Goal: Complete application form: Complete application form

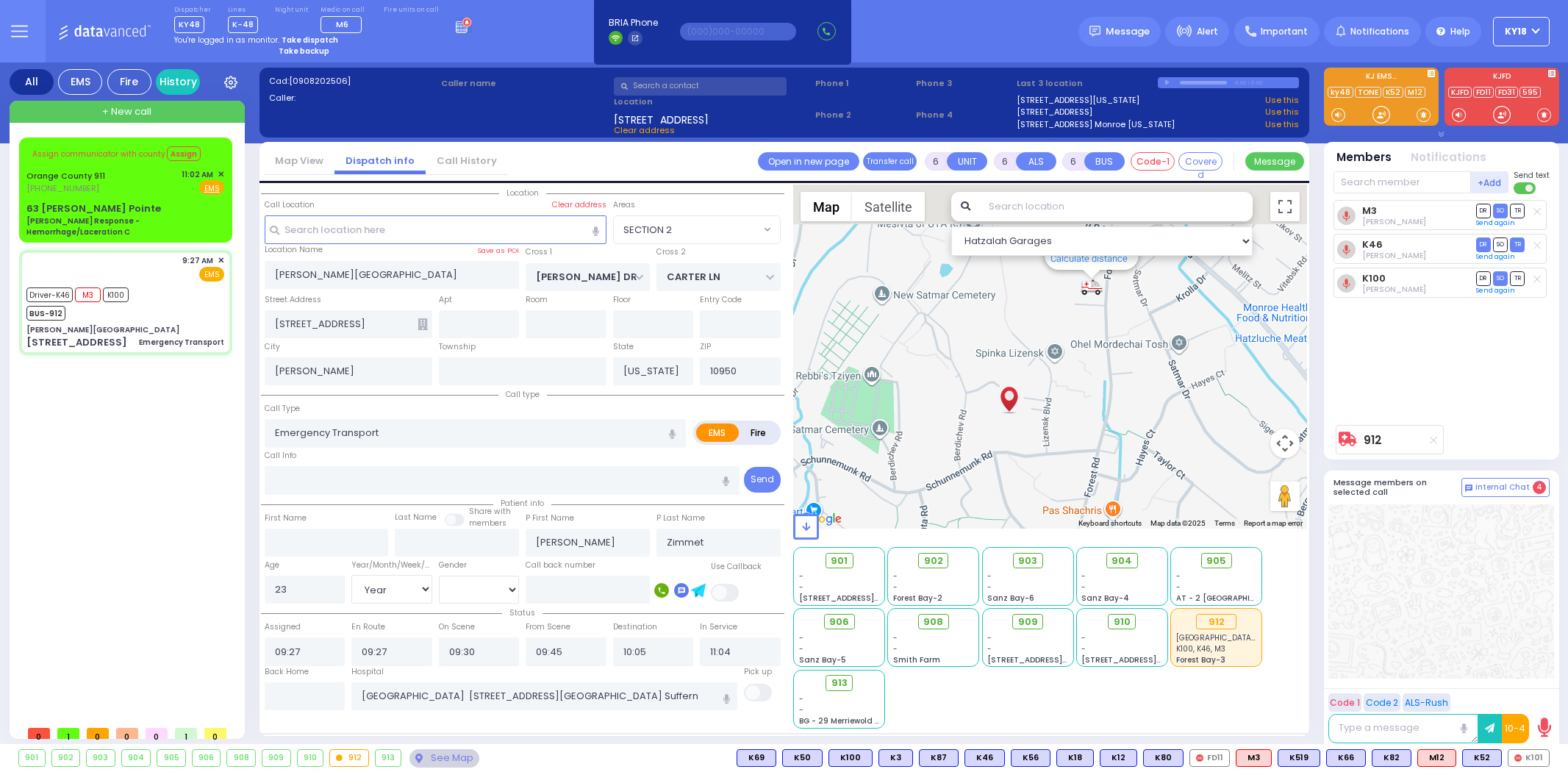
select select "SECTION 2"
select select "Year"
select select "[DEMOGRAPHIC_DATA]"
click at [456, 27] on icon at bounding box center [463, 24] width 16 height 16
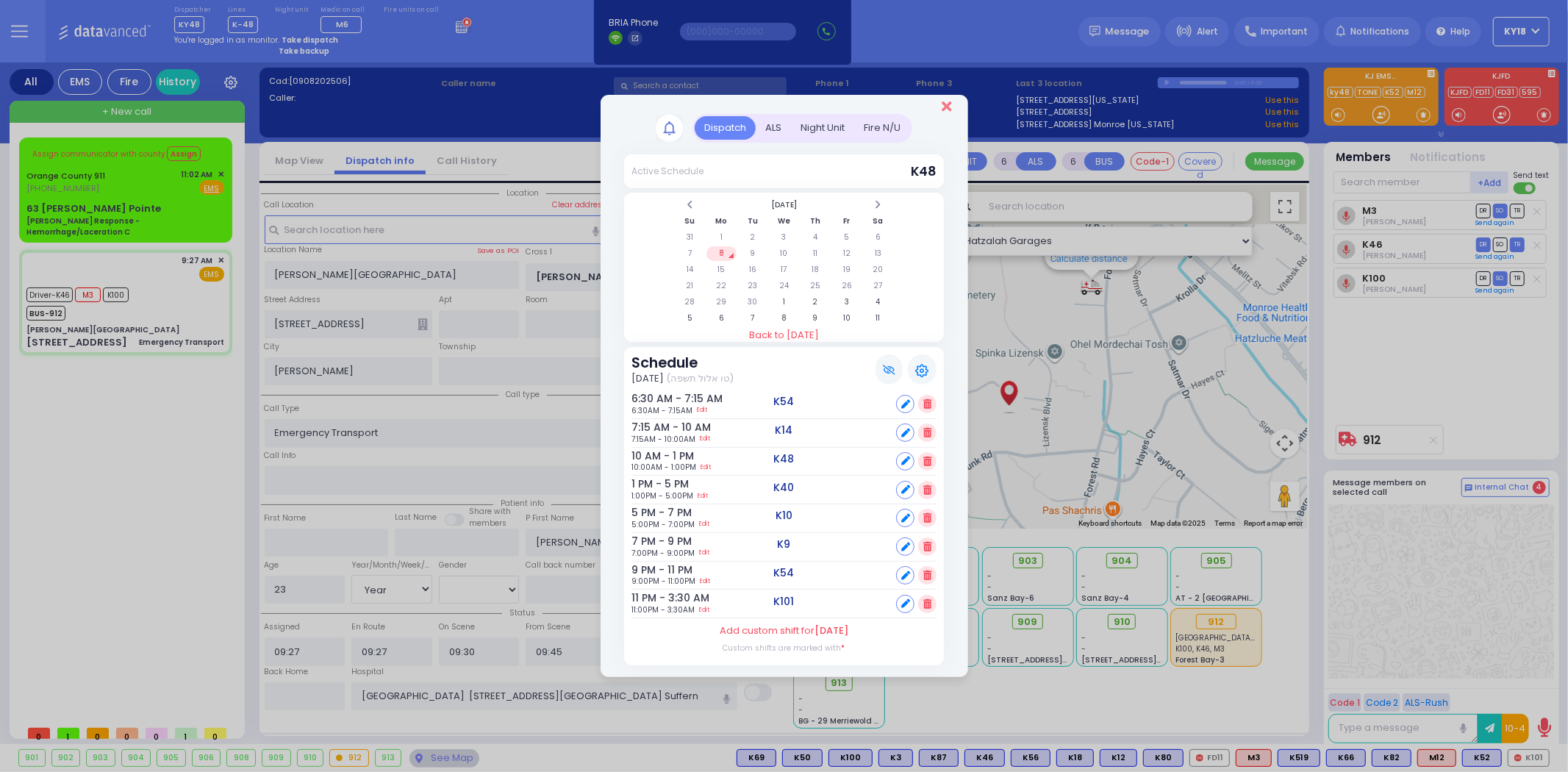
click at [951, 112] on icon "Close" at bounding box center [947, 106] width 10 height 15
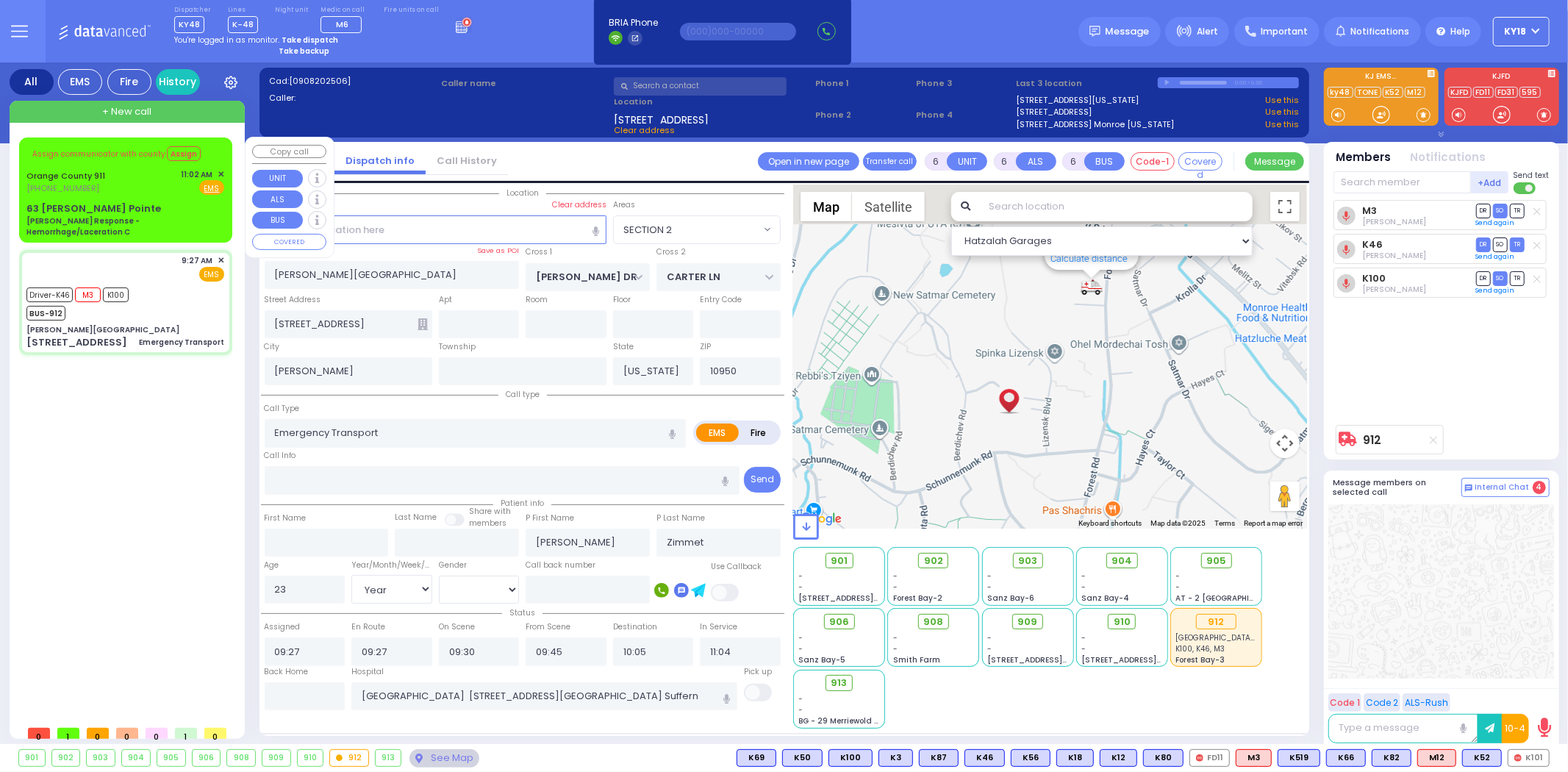
click at [171, 180] on div "Orange County 911 [PHONE_NUMBER] 11:02 AM ✕ Fire EMS" at bounding box center [125, 182] width 198 height 27
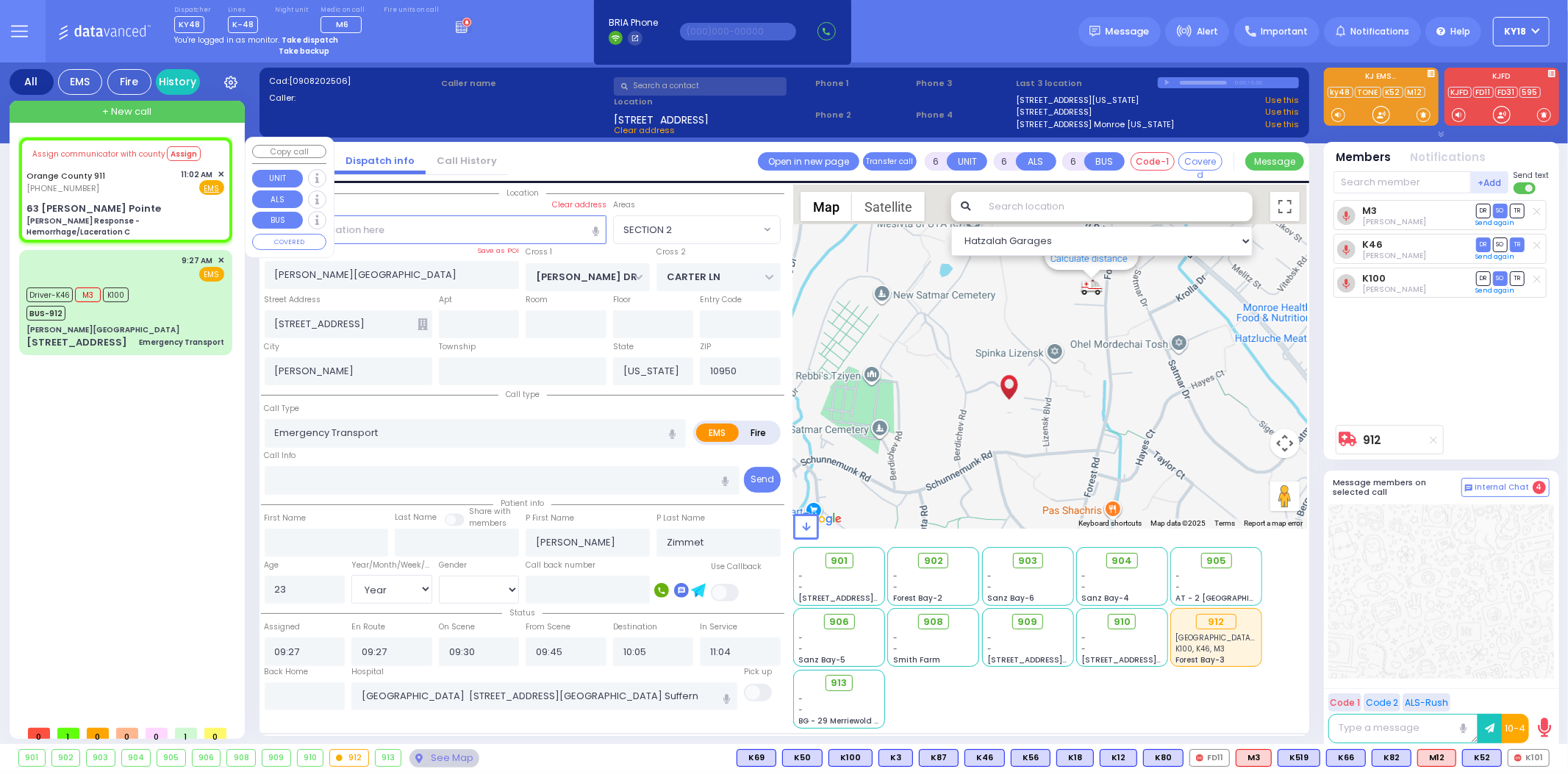
select select
type input "[PERSON_NAME] Response - Hemorrhage/Laceration C"
radio input "true"
type input "Nature: : Charlie Response - Hemorrhage/Laceration C Address: : [STREET_ADDRESS…"
select select
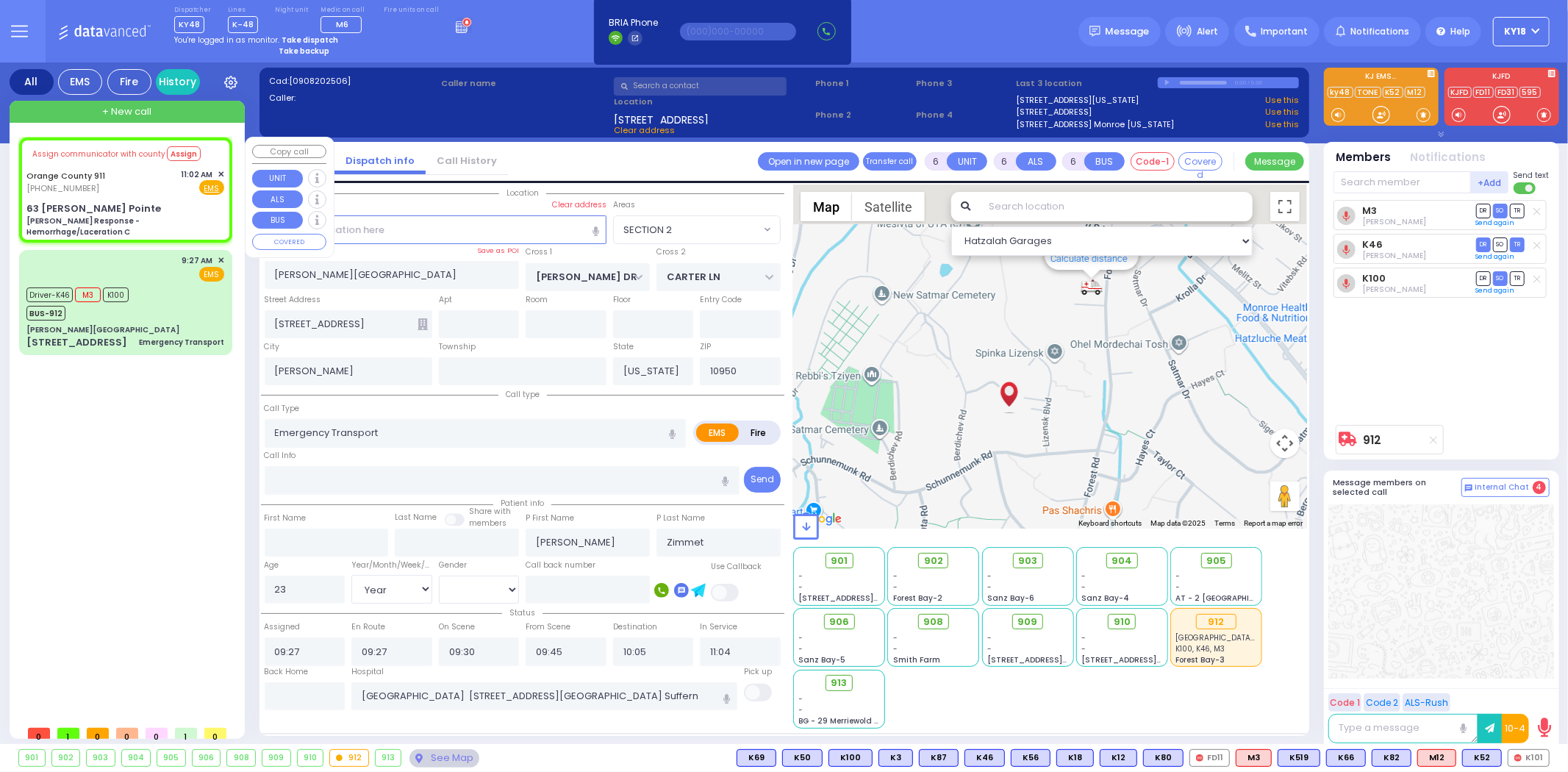
select select
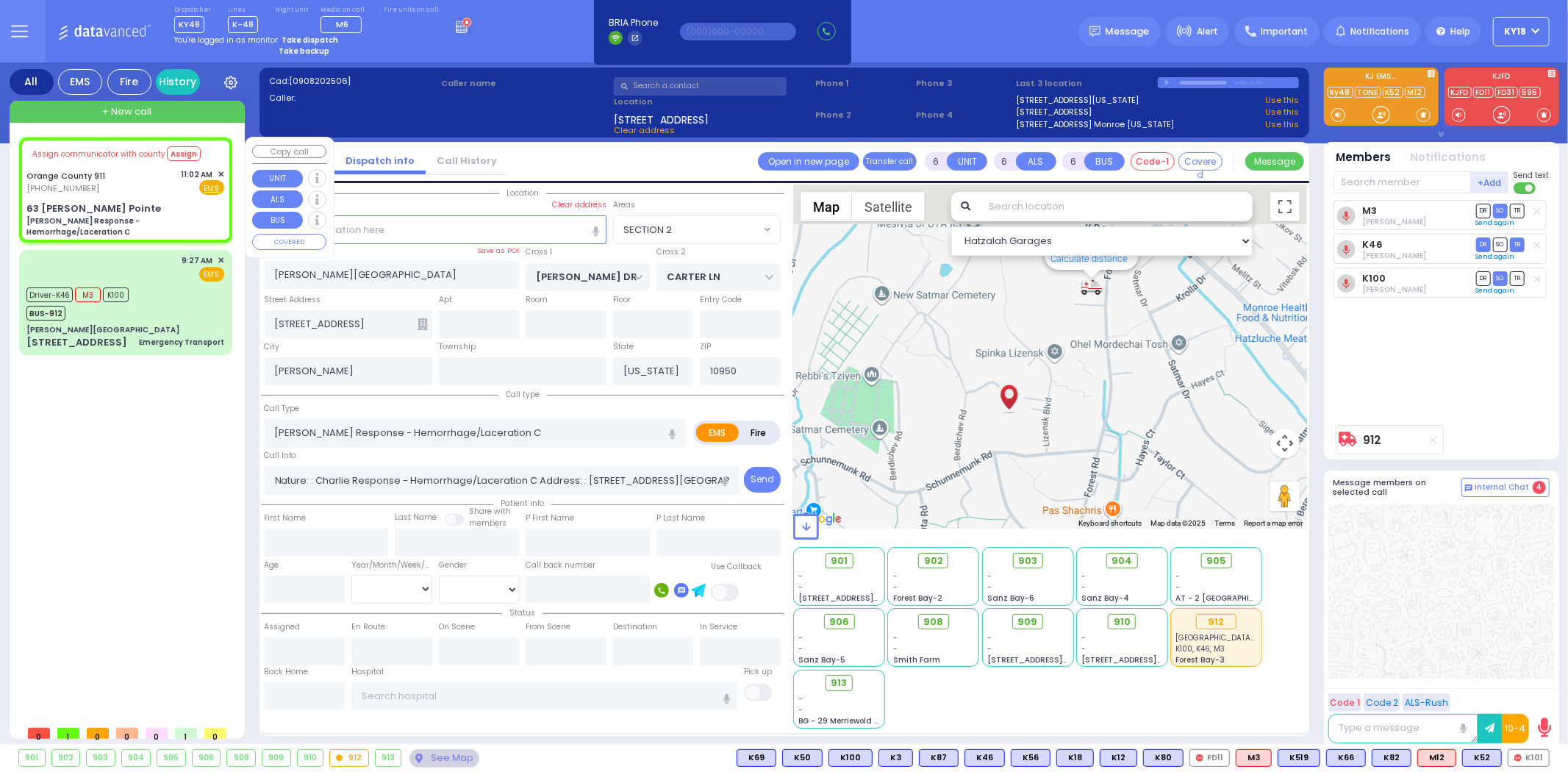
select select "Hatzalah Garages"
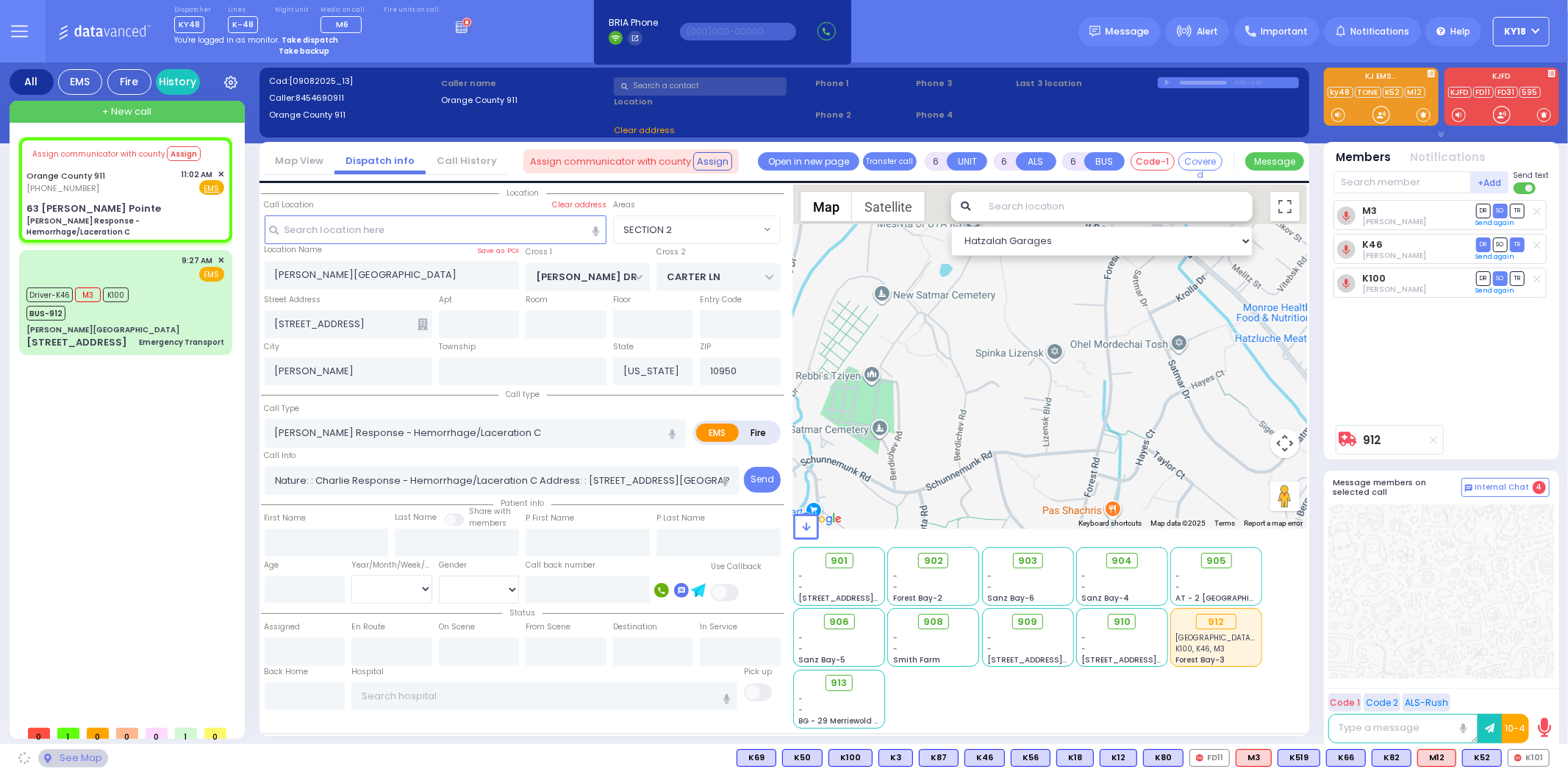
type input "63 [PERSON_NAME] Pointe"
type input "Monroe"
type input "10930"
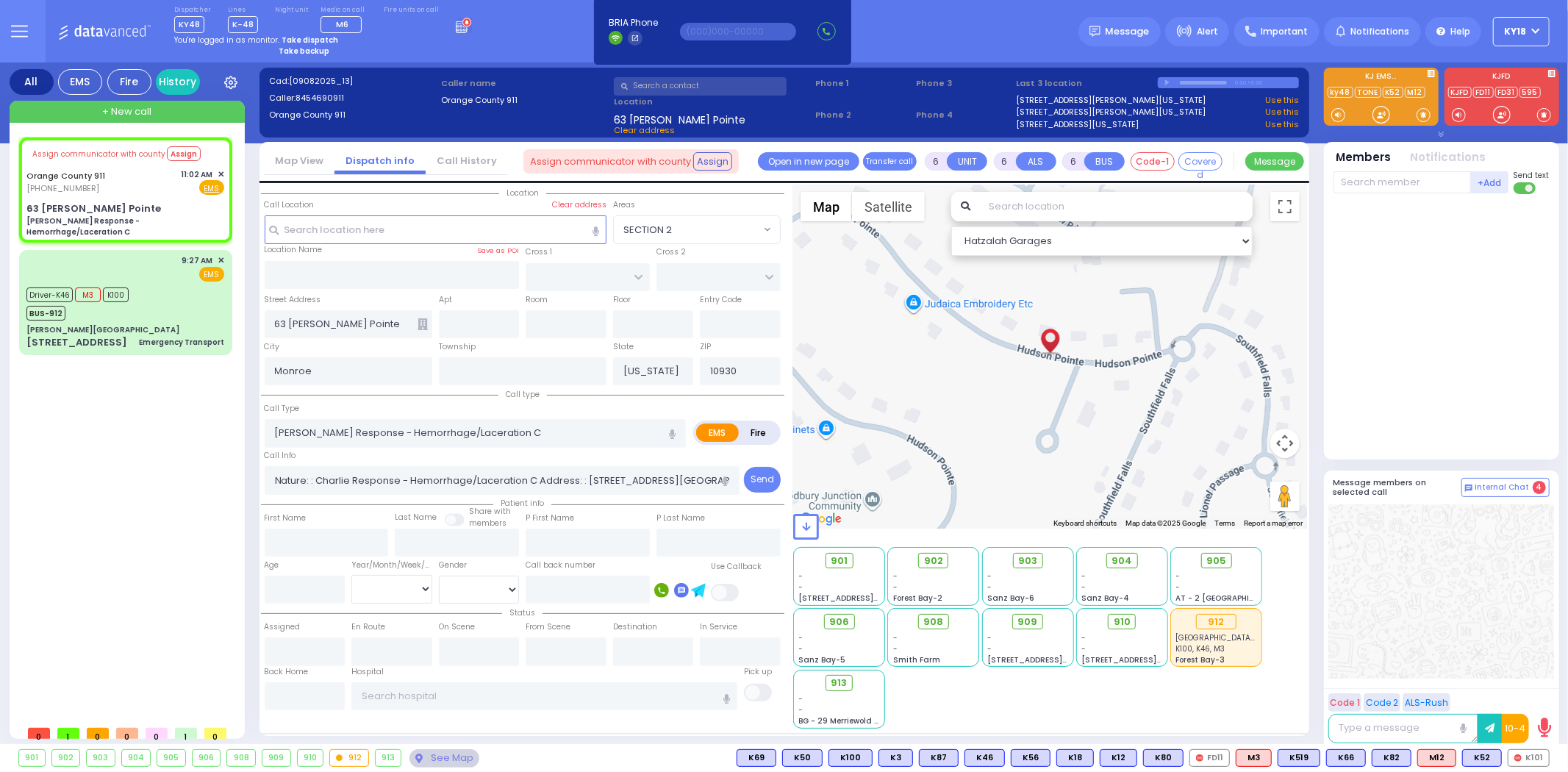
click at [419, 322] on icon at bounding box center [423, 324] width 10 height 12
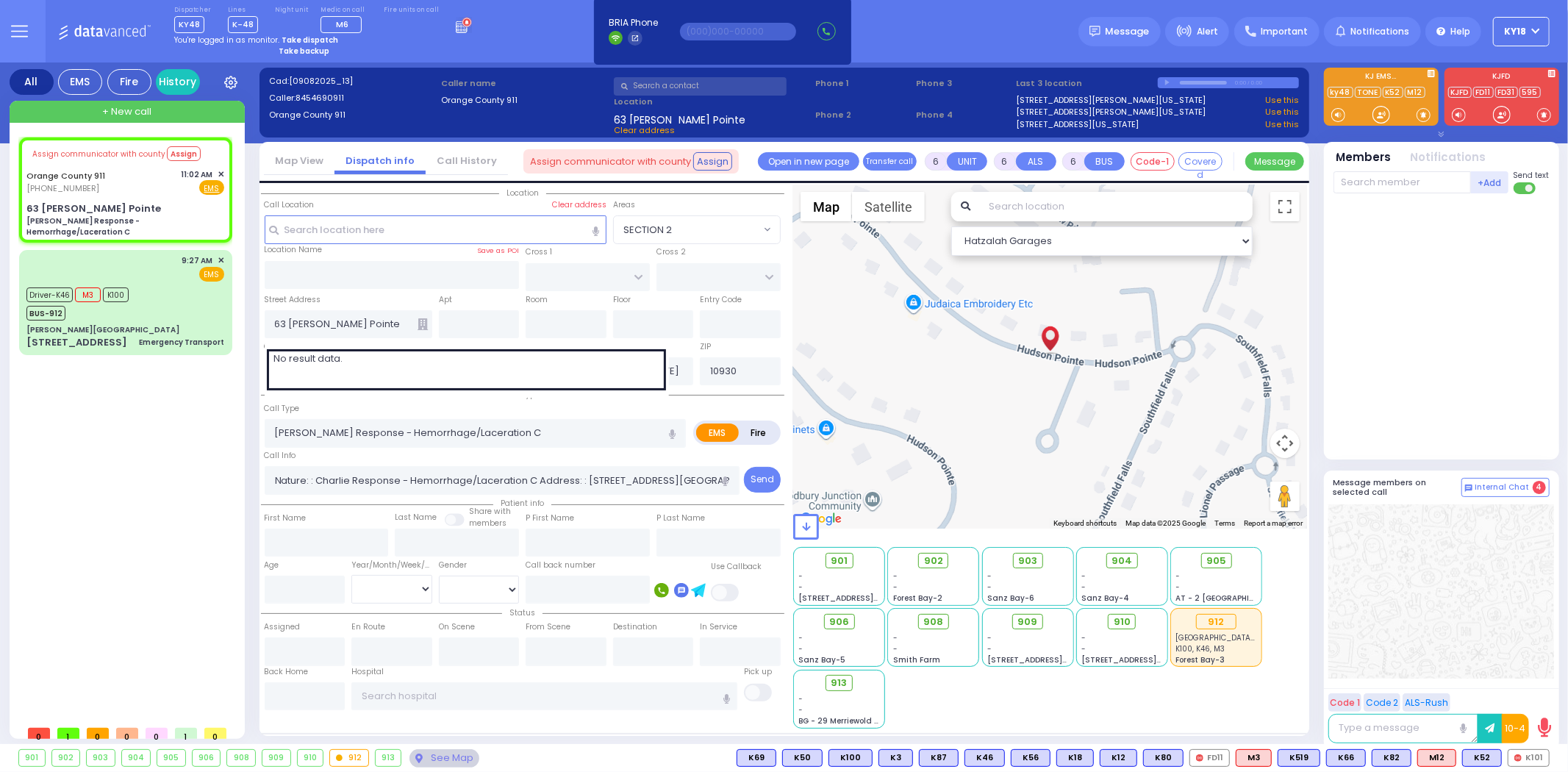
click at [421, 322] on icon at bounding box center [423, 324] width 10 height 12
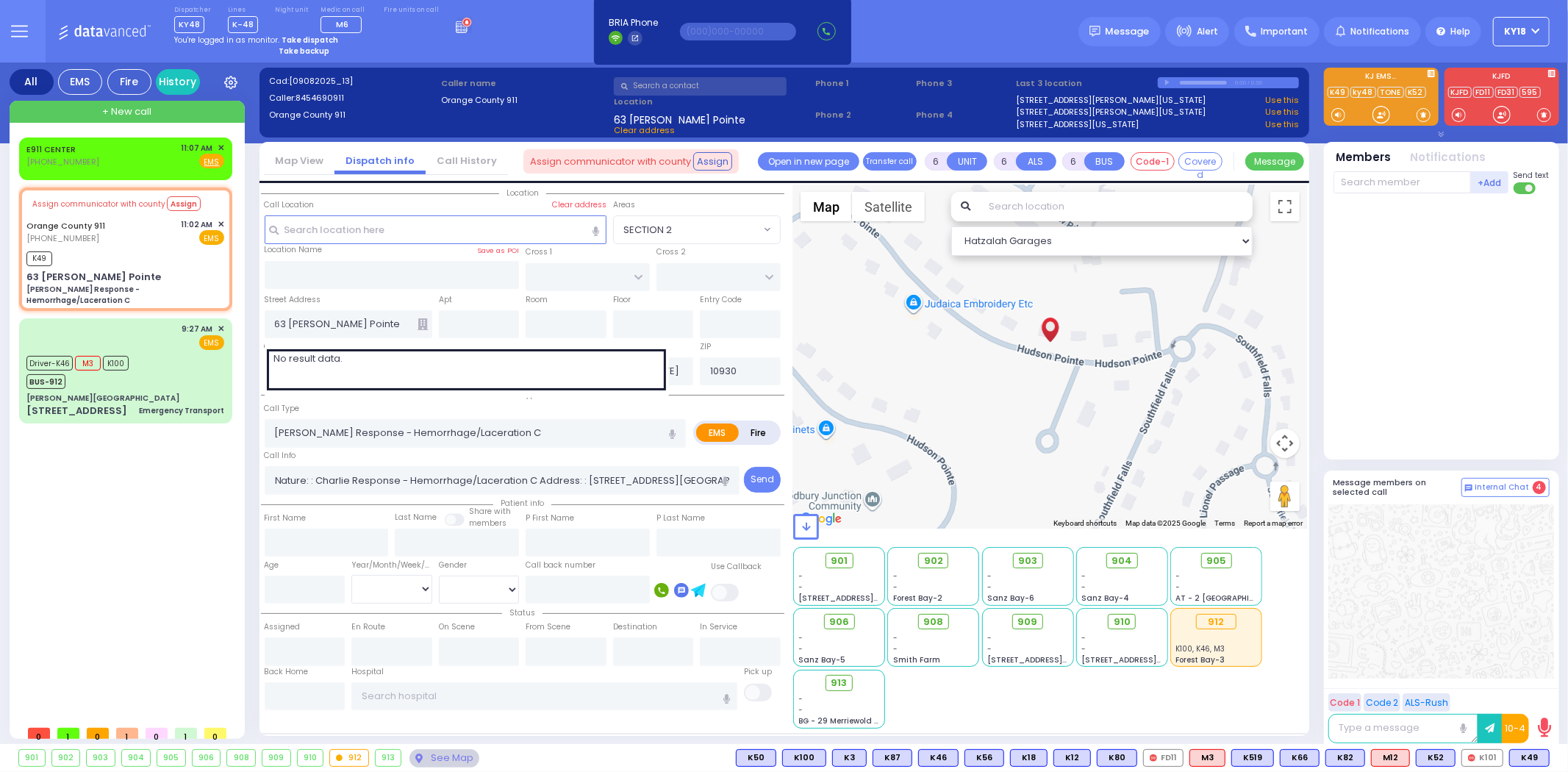
select select
radio input "true"
select select
type input "11:11"
select select "Hatzalah Garages"
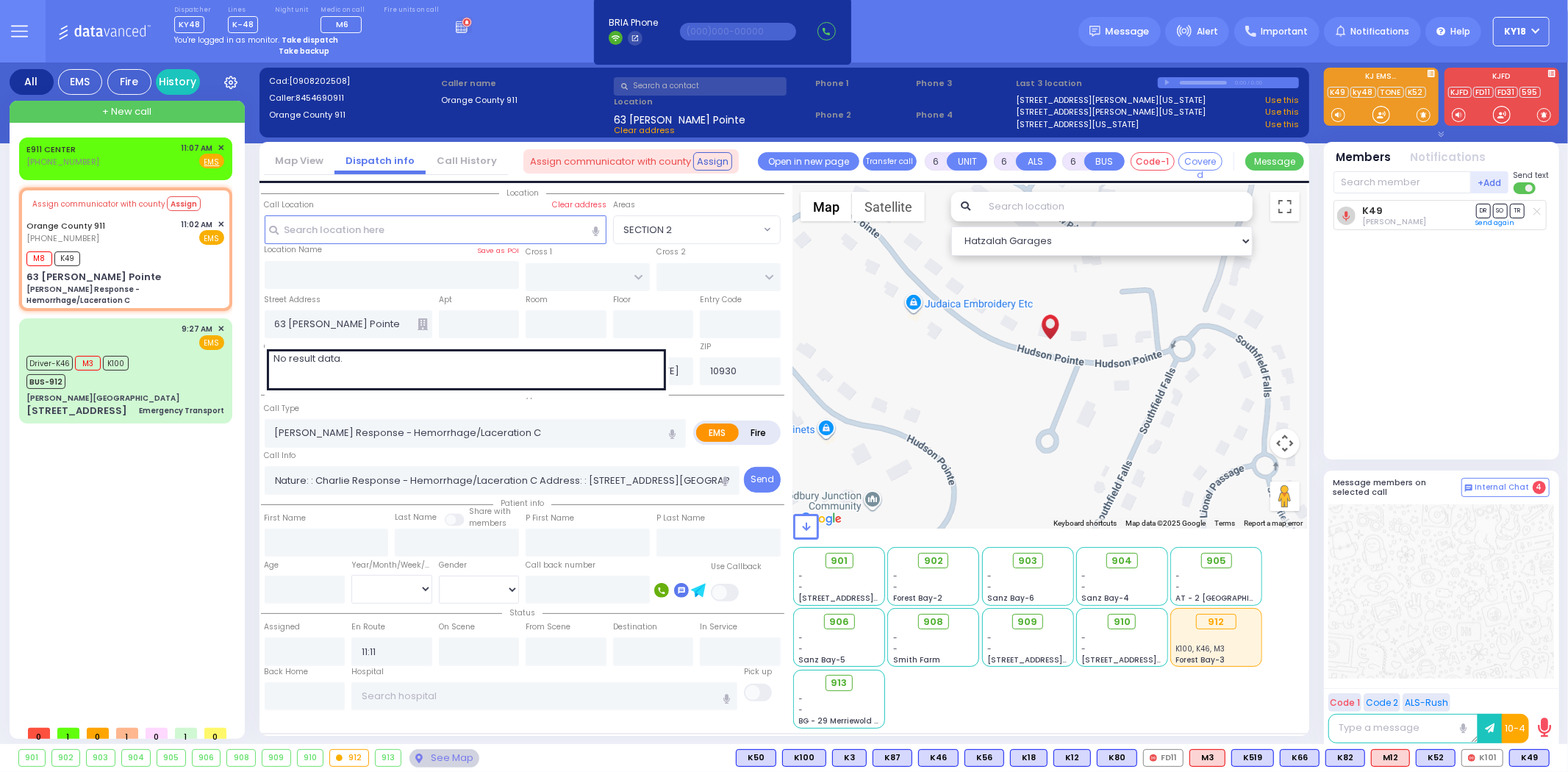
select select
radio input "true"
select select
select select "Hatzalah Garages"
